Goal: Information Seeking & Learning: Learn about a topic

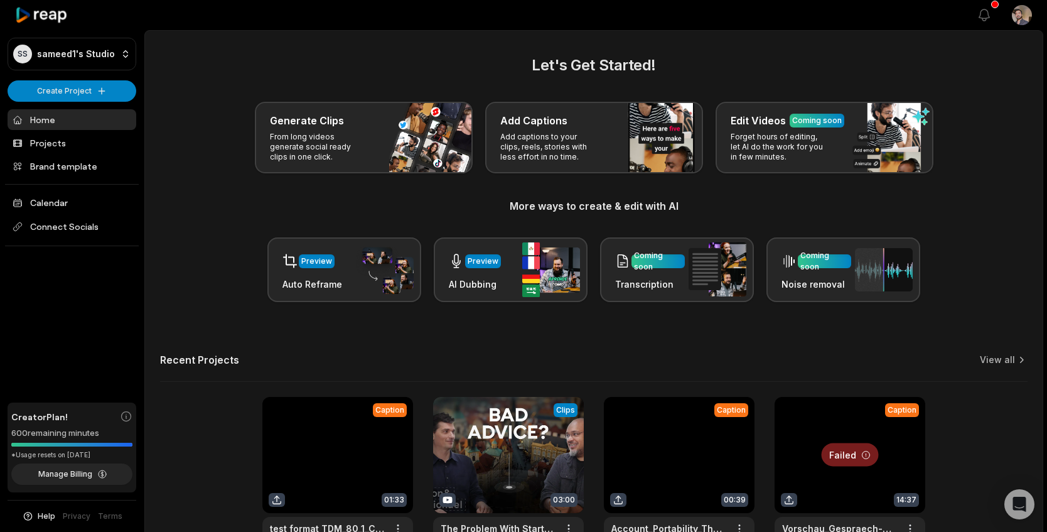
click at [425, 59] on h2 "Let's Get Started!" at bounding box center [594, 65] width 868 height 23
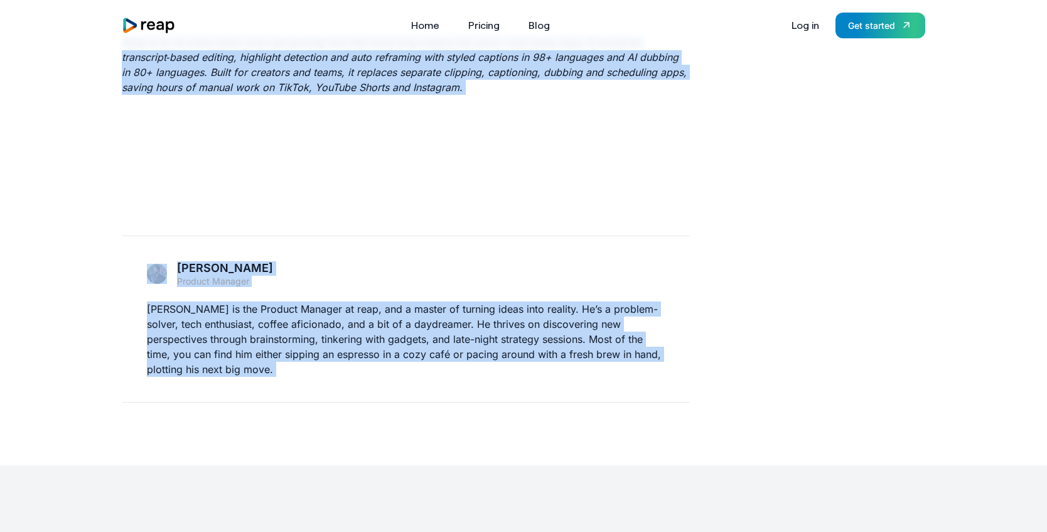
scroll to position [5106, 0]
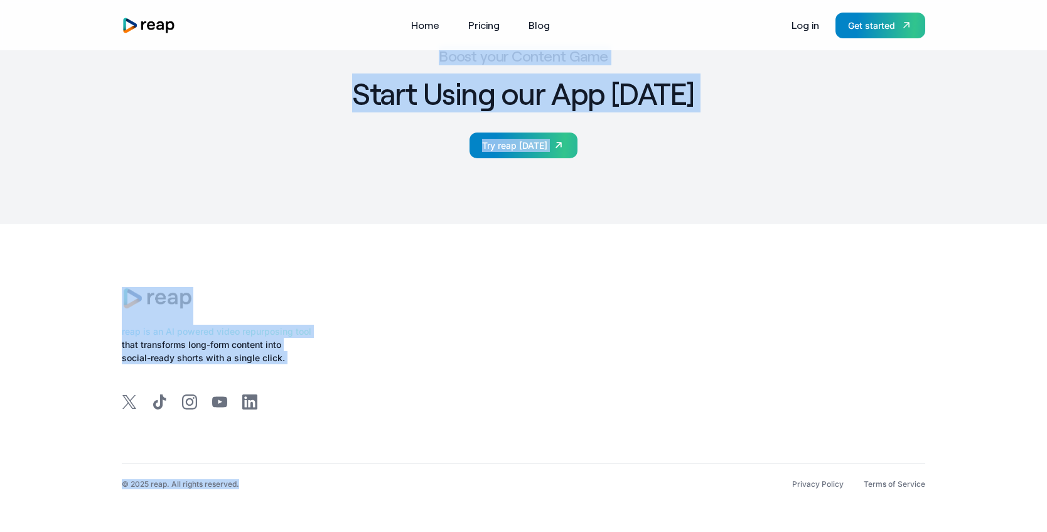
drag, startPoint x: 120, startPoint y: 62, endPoint x: 195, endPoint y: 566, distance: 509.6
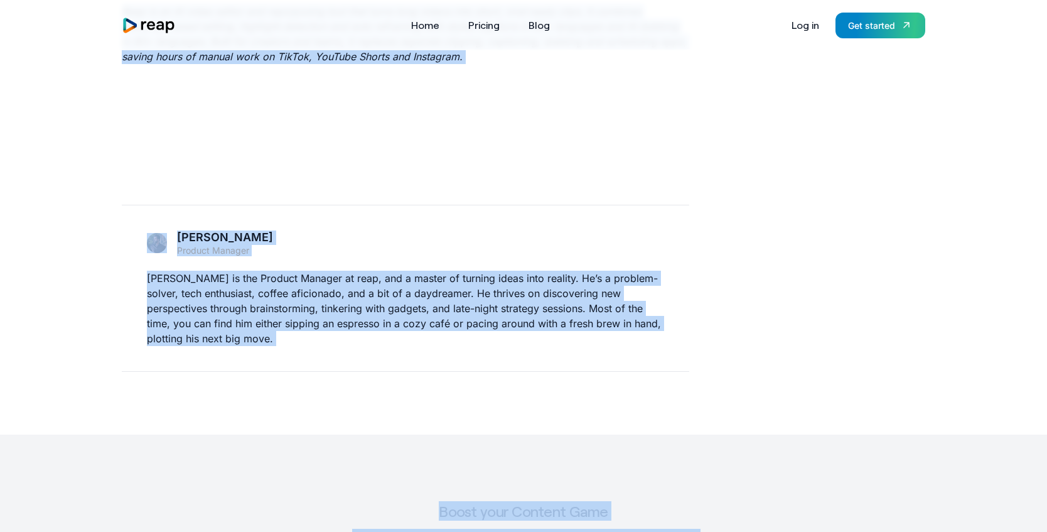
scroll to position [4534, 0]
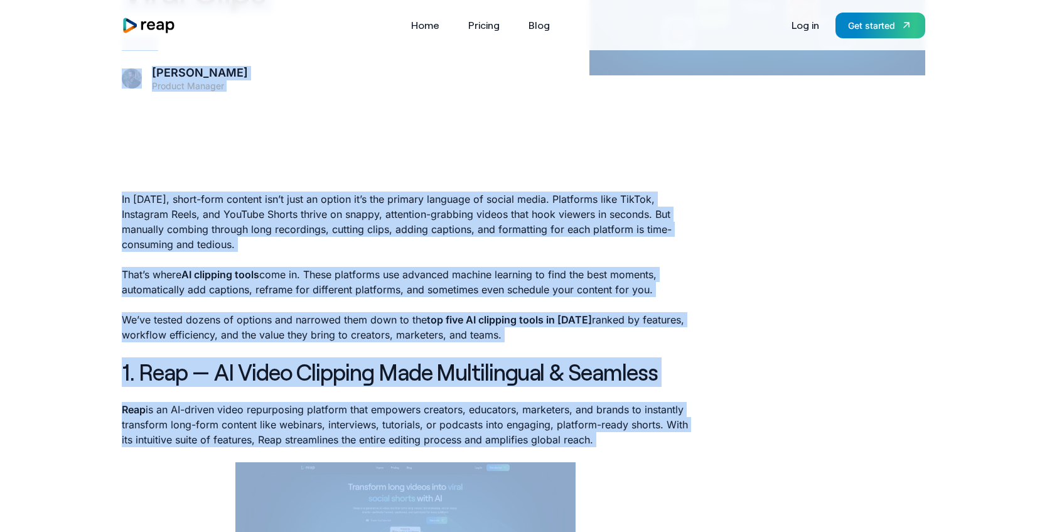
scroll to position [164, 0]
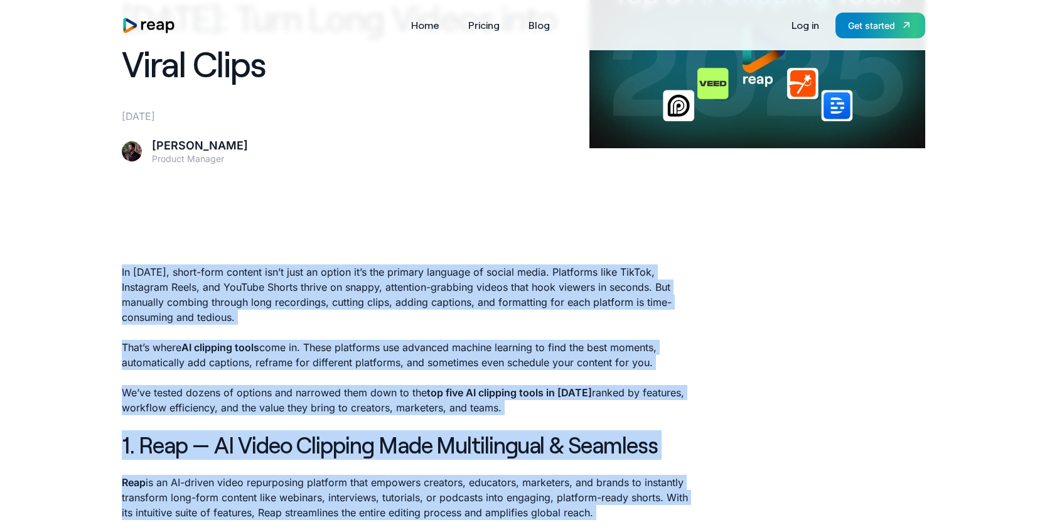
drag, startPoint x: 468, startPoint y: 176, endPoint x: 117, endPoint y: 274, distance: 363.7
copy div "In 2025, short-form content isn’t just an option it’s the primary language of s…"
